Goal: Task Accomplishment & Management: Complete application form

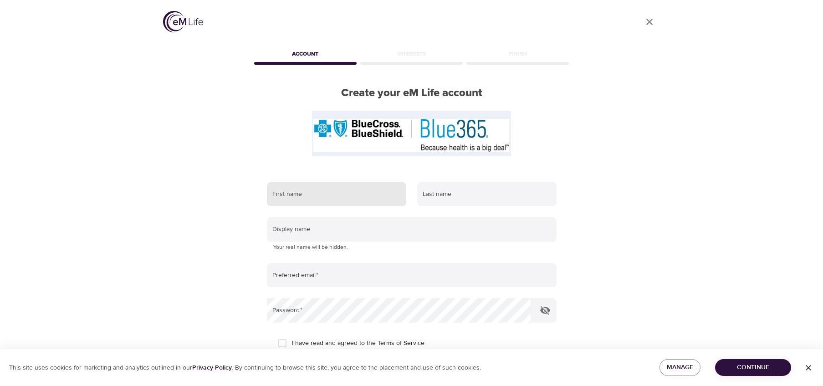
click at [339, 198] on input "text" at bounding box center [336, 194] width 139 height 25
type input "[PERSON_NAME]"
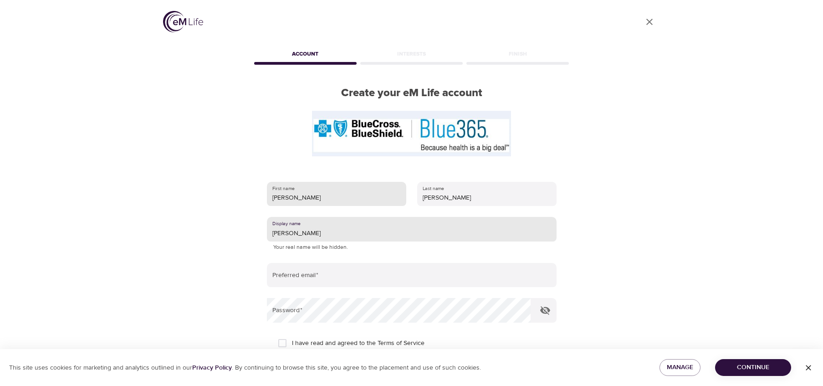
type input "[PERSON_NAME]"
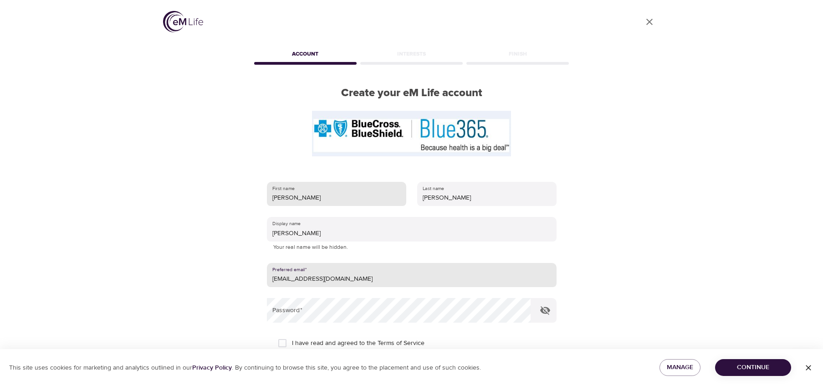
type input "[EMAIL_ADDRESS][DOMAIN_NAME]"
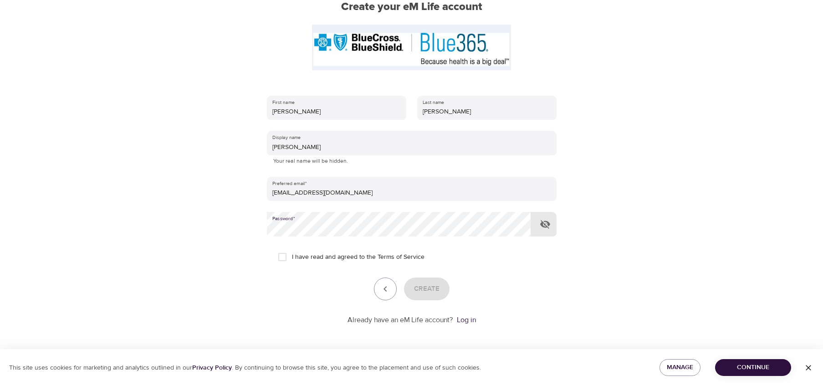
scroll to position [87, 0]
click at [279, 254] on input "I have read and agreed to the Terms of Service" at bounding box center [282, 255] width 19 height 19
checkbox input "true"
click at [416, 287] on span "Create" at bounding box center [426, 288] width 25 height 12
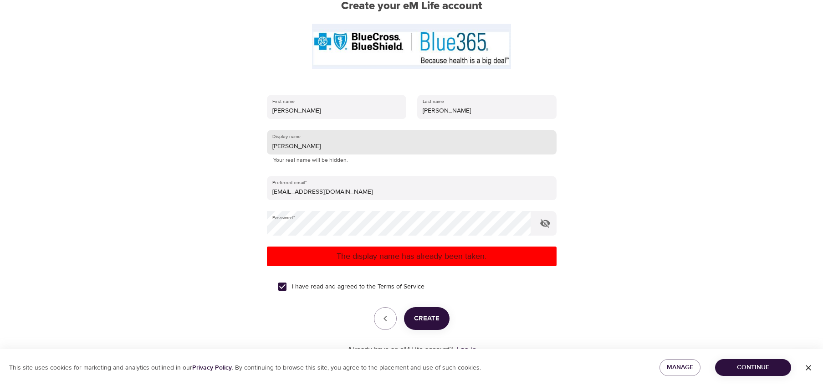
click at [336, 141] on input "[PERSON_NAME]" at bounding box center [412, 142] width 290 height 25
type input "E"
type input "e"
type input "ealtman"
click at [426, 320] on span "Create" at bounding box center [426, 318] width 25 height 12
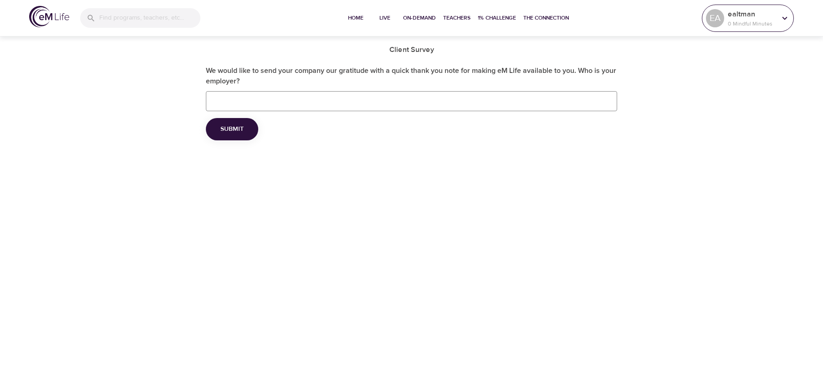
click at [743, 21] on p "0 Mindful Minutes" at bounding box center [751, 24] width 48 height 8
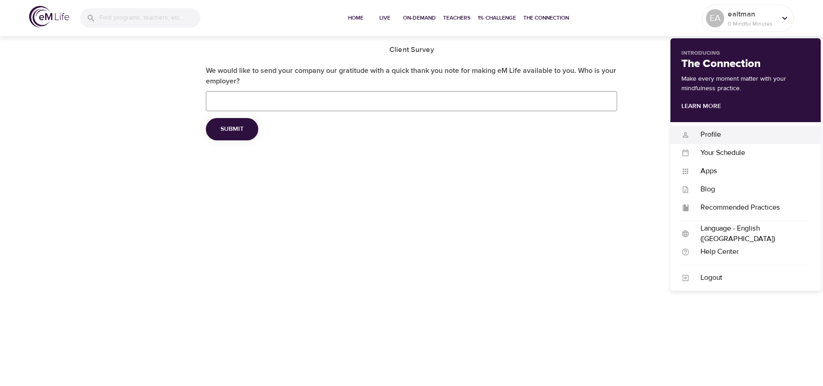
click at [708, 132] on div "Profile" at bounding box center [749, 134] width 120 height 10
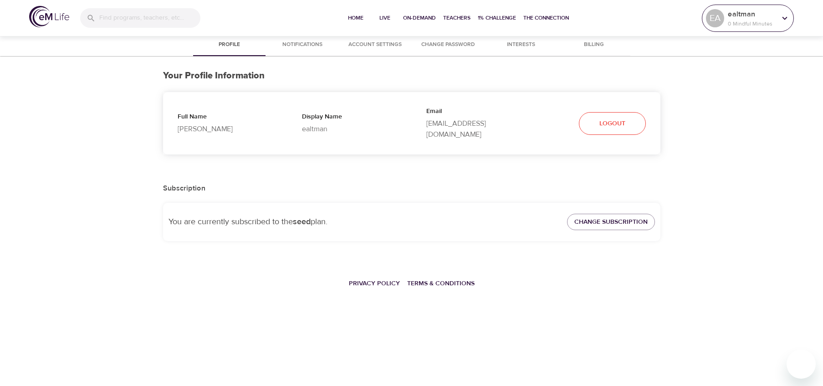
click at [741, 13] on p "ealtman" at bounding box center [751, 14] width 48 height 11
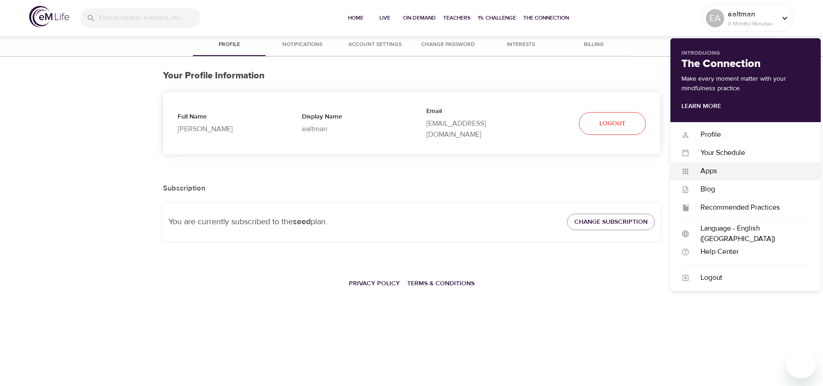
click at [700, 175] on div "Apps" at bounding box center [749, 171] width 120 height 10
